Goal: Use online tool/utility: Utilize a website feature to perform a specific function

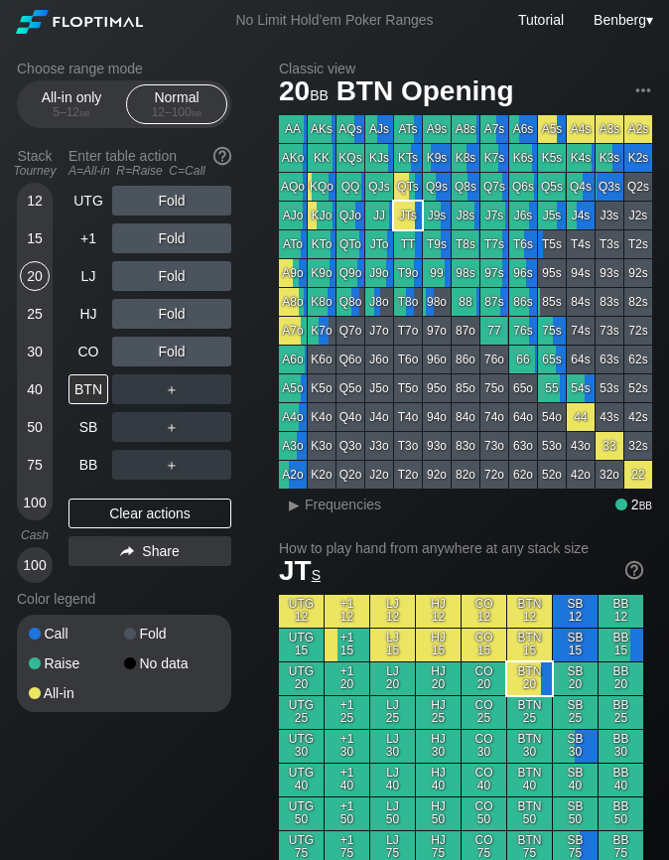
click at [24, 390] on div "40" at bounding box center [35, 389] width 30 height 30
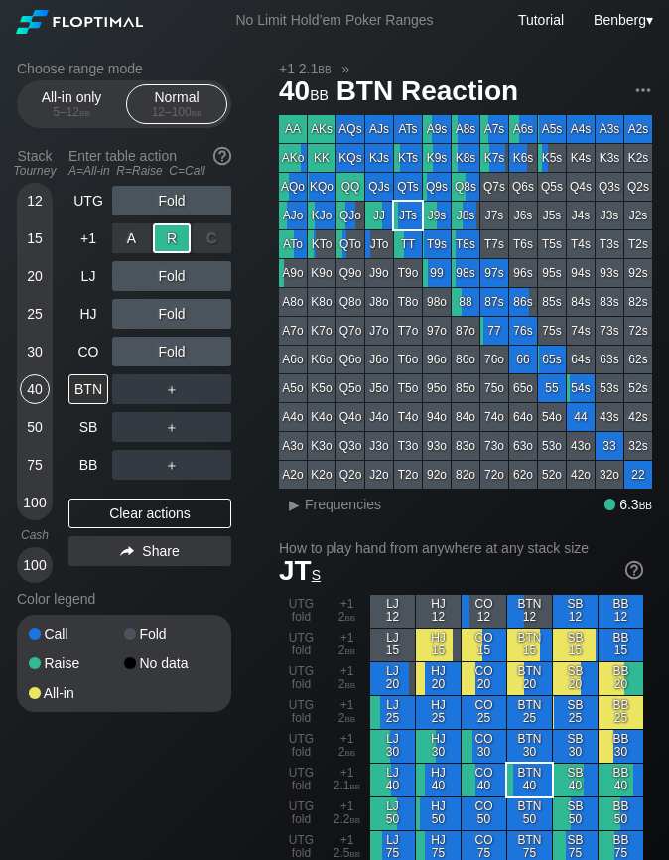
click at [172, 243] on div "R ✕" at bounding box center [172, 238] width 39 height 30
click at [41, 307] on div "25" at bounding box center [35, 314] width 30 height 30
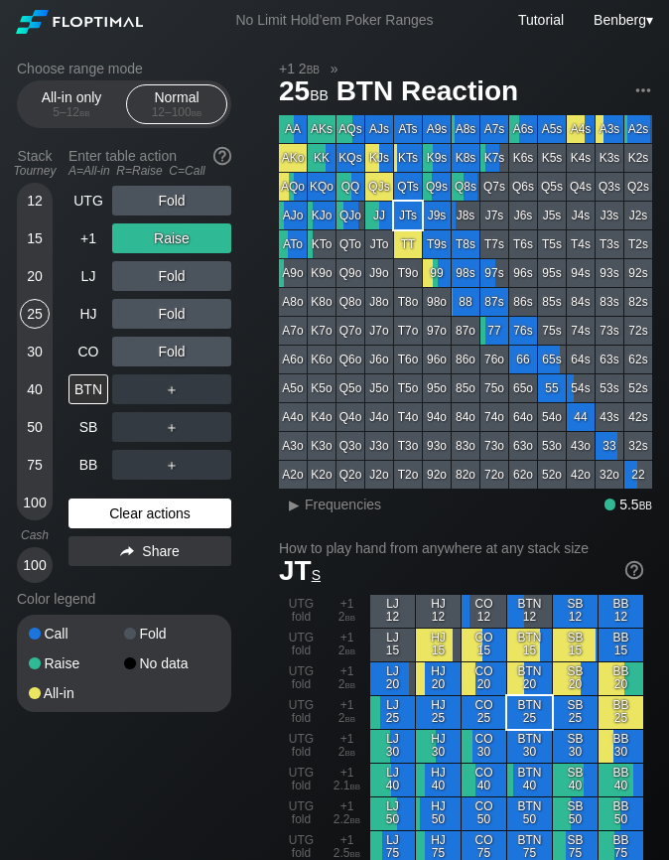
click at [174, 507] on div "Clear actions" at bounding box center [150, 514] width 163 height 30
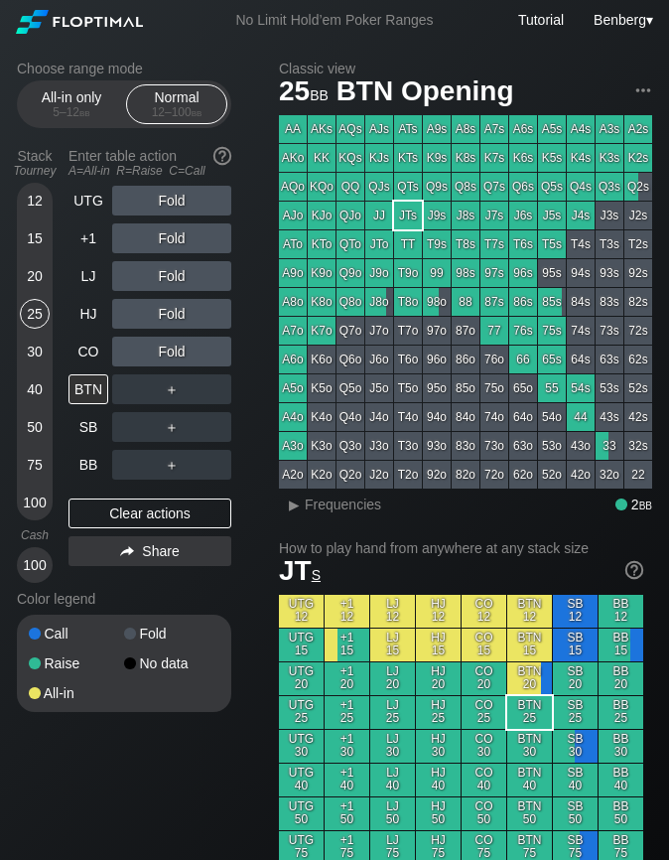
drag, startPoint x: 99, startPoint y: 303, endPoint x: 119, endPoint y: 305, distance: 20.0
click at [99, 302] on div "HJ" at bounding box center [89, 314] width 40 height 30
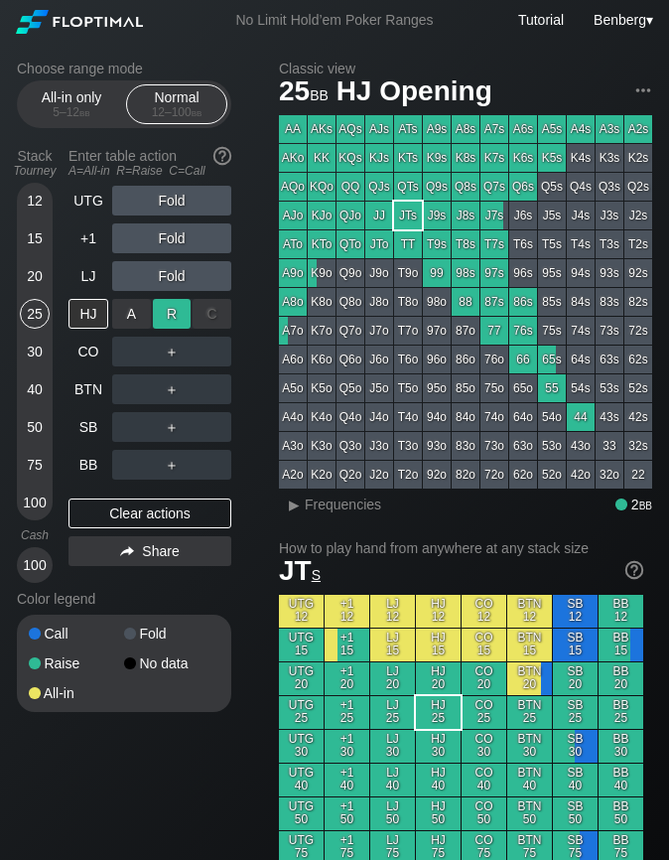
click at [166, 313] on div "R ✕" at bounding box center [172, 314] width 39 height 30
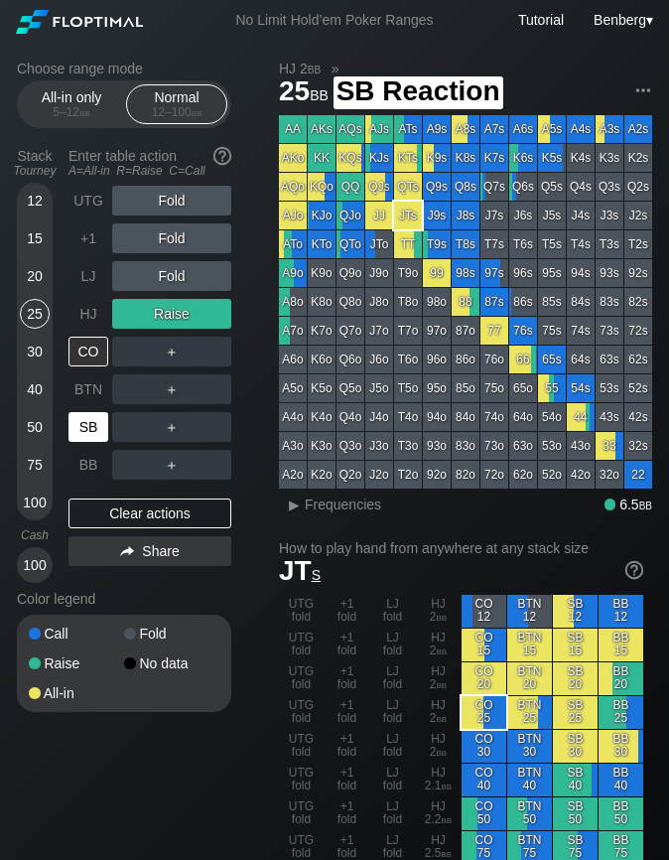
click at [92, 429] on div "SB" at bounding box center [89, 427] width 40 height 30
